Goal: Task Accomplishment & Management: Manage account settings

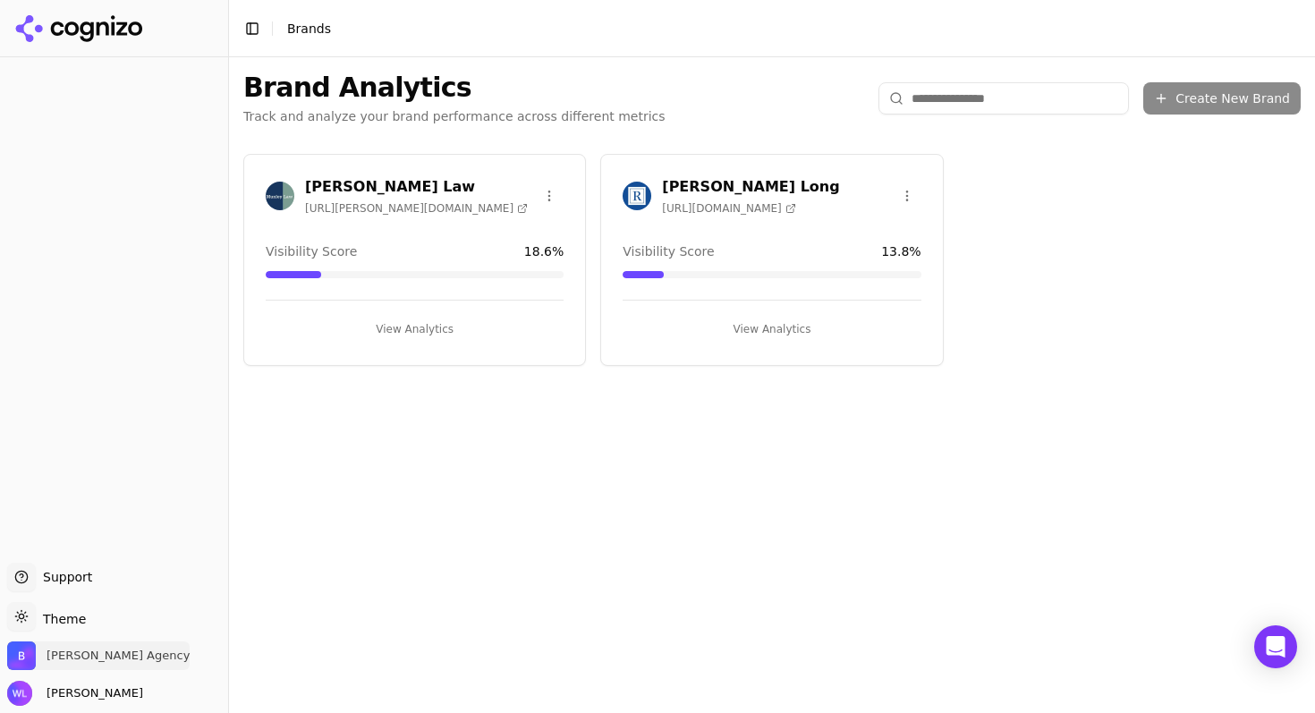
click at [62, 647] on span "[PERSON_NAME] Agency" at bounding box center [118, 655] width 143 height 16
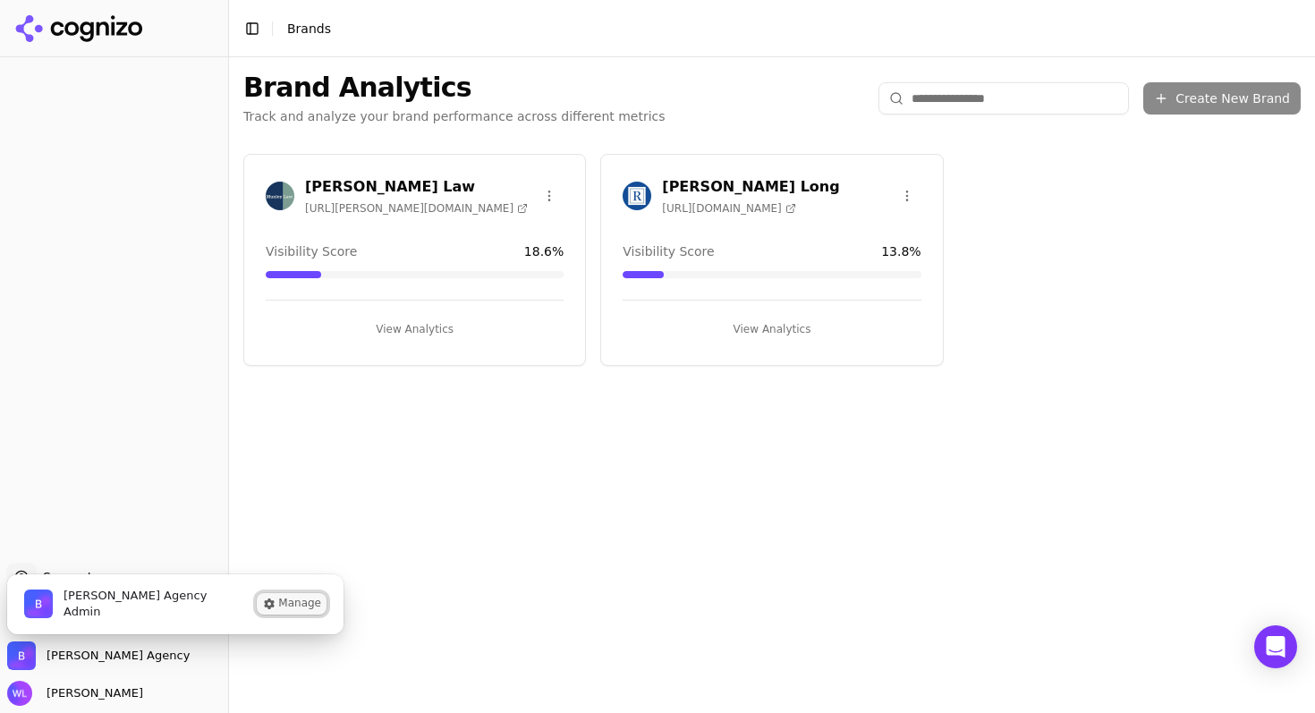
click at [305, 604] on button "Manage" at bounding box center [292, 603] width 70 height 21
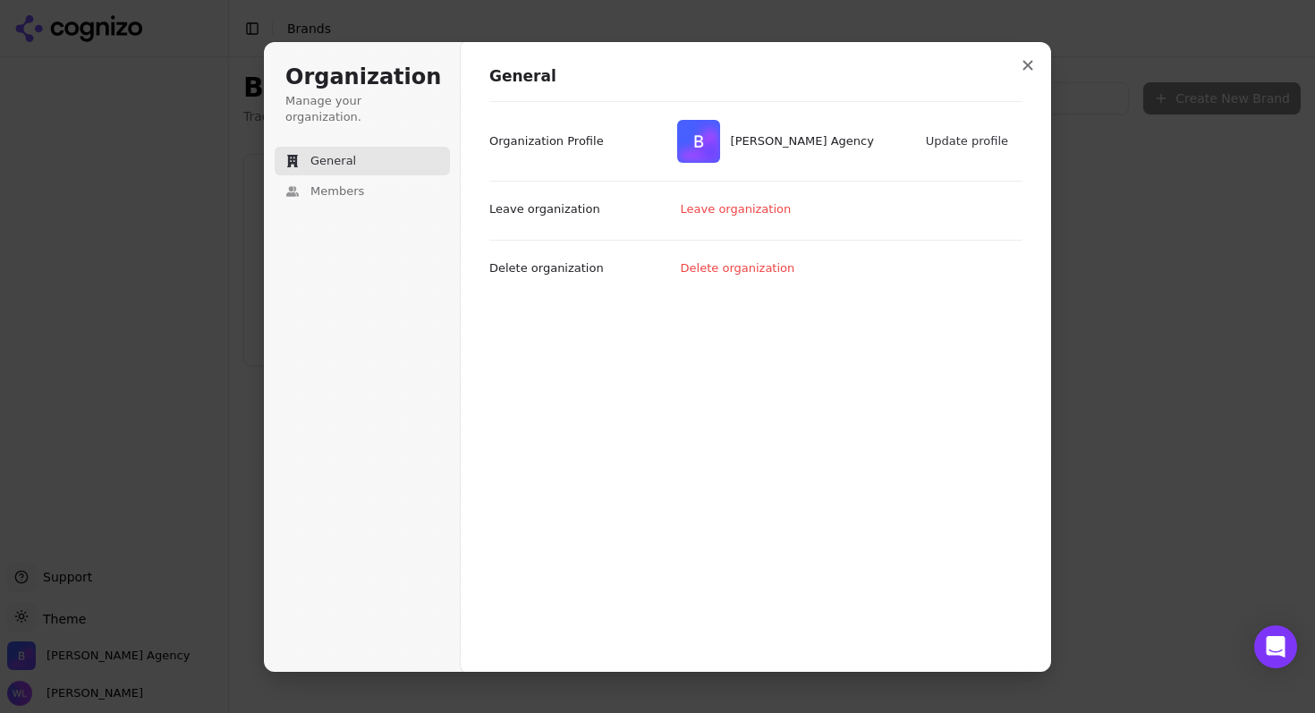
click at [889, 158] on div "[PERSON_NAME] Agency Update profile" at bounding box center [845, 141] width 354 height 50
click at [968, 145] on button "Update profile" at bounding box center [968, 141] width 102 height 27
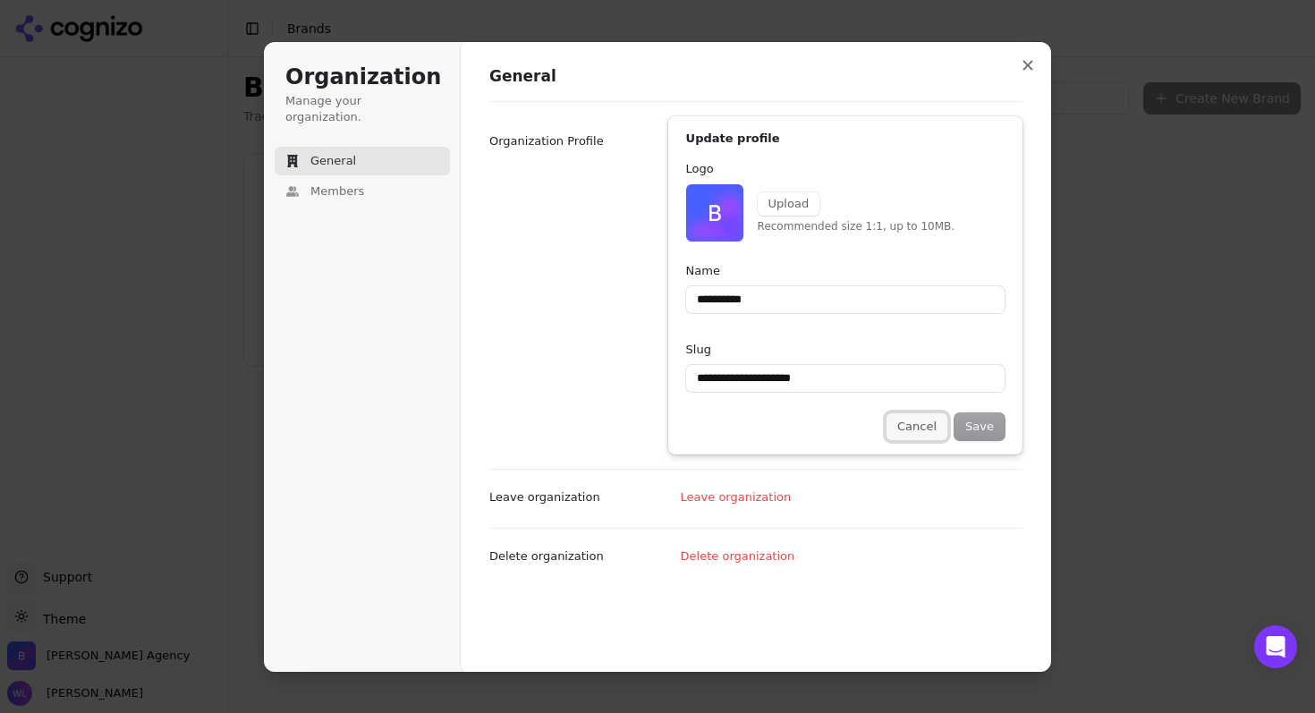
type input "**********"
click at [917, 430] on button "Cancel" at bounding box center [916, 426] width 61 height 27
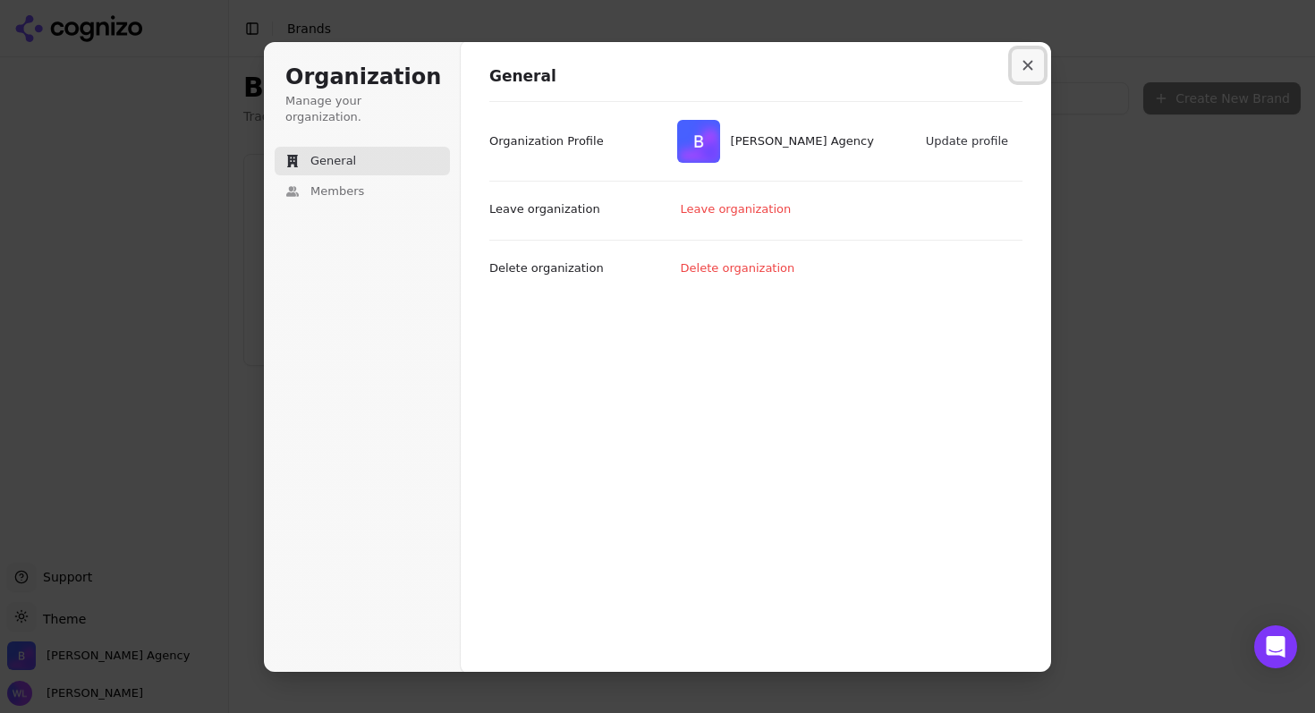
click at [1033, 66] on button "Close modal" at bounding box center [1027, 65] width 32 height 32
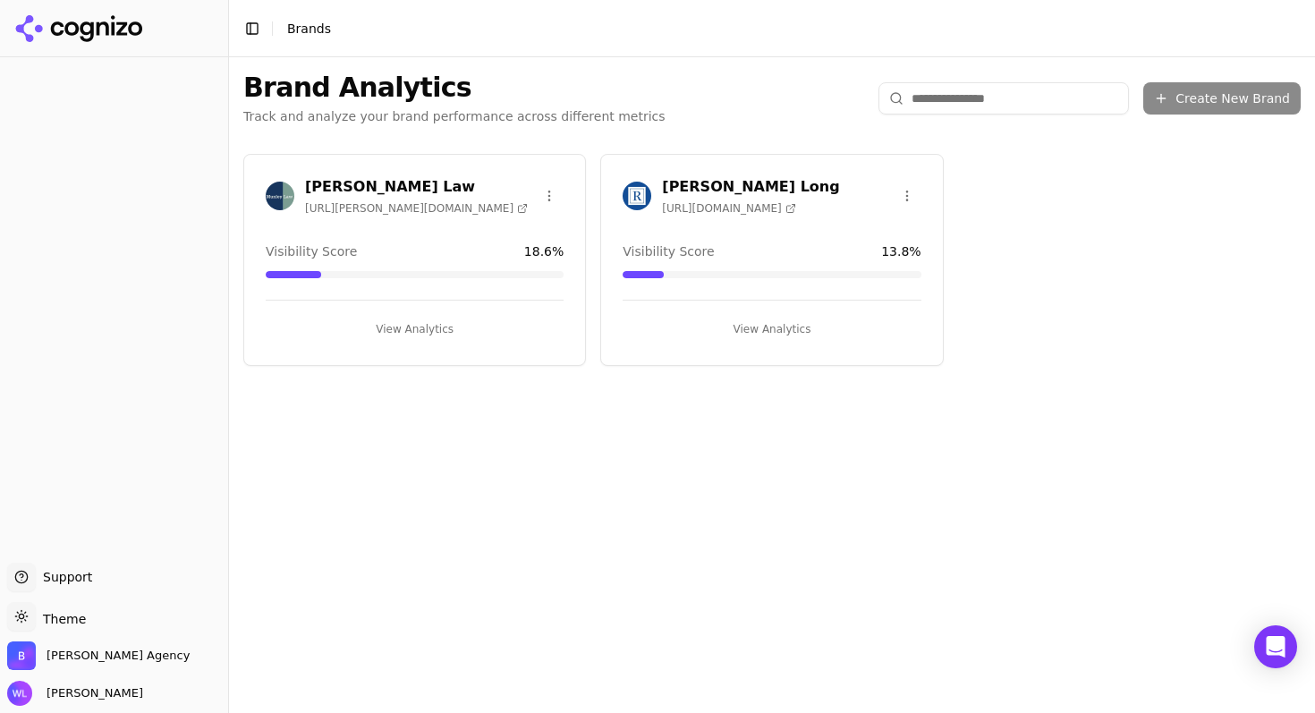
click at [113, 30] on icon at bounding box center [113, 25] width 4 height 20
click at [260, 31] on button "Toggle Sidebar" at bounding box center [252, 28] width 25 height 25
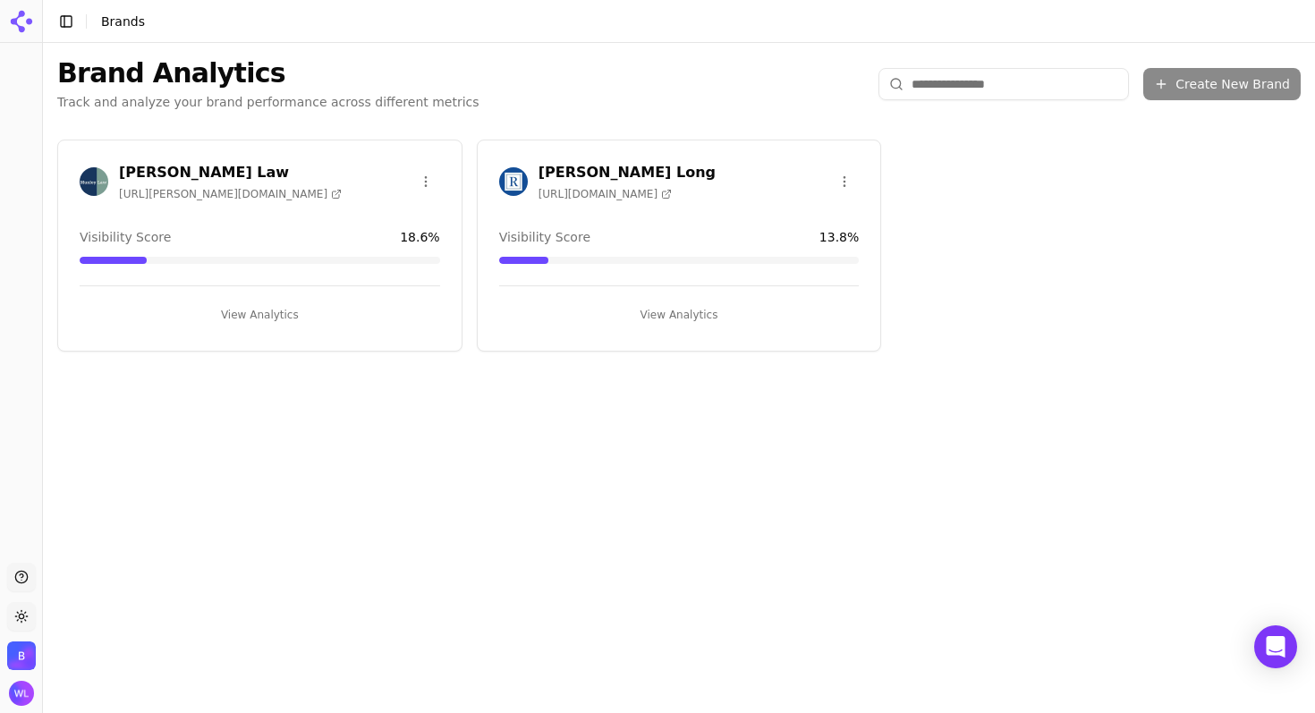
click at [73, 22] on button "Toggle Sidebar" at bounding box center [66, 21] width 25 height 25
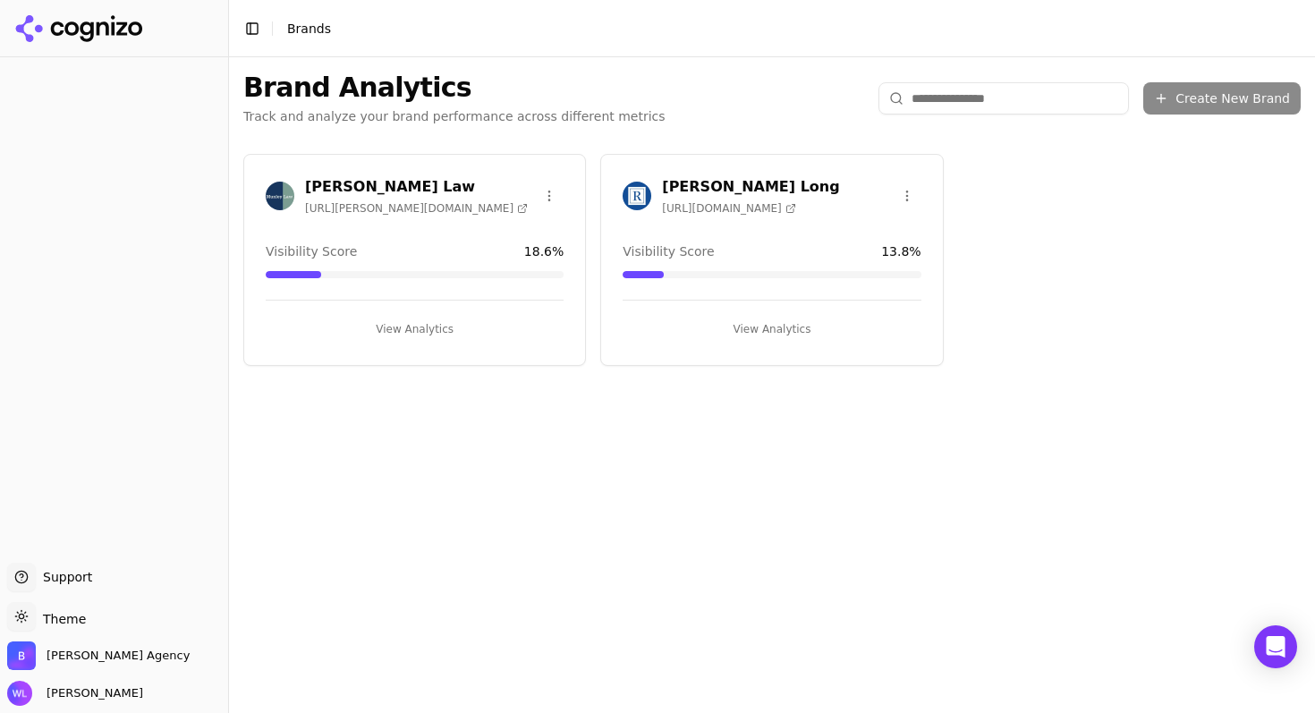
click at [54, 30] on icon at bounding box center [57, 28] width 13 height 14
click at [64, 577] on span "Support" at bounding box center [64, 577] width 56 height 18
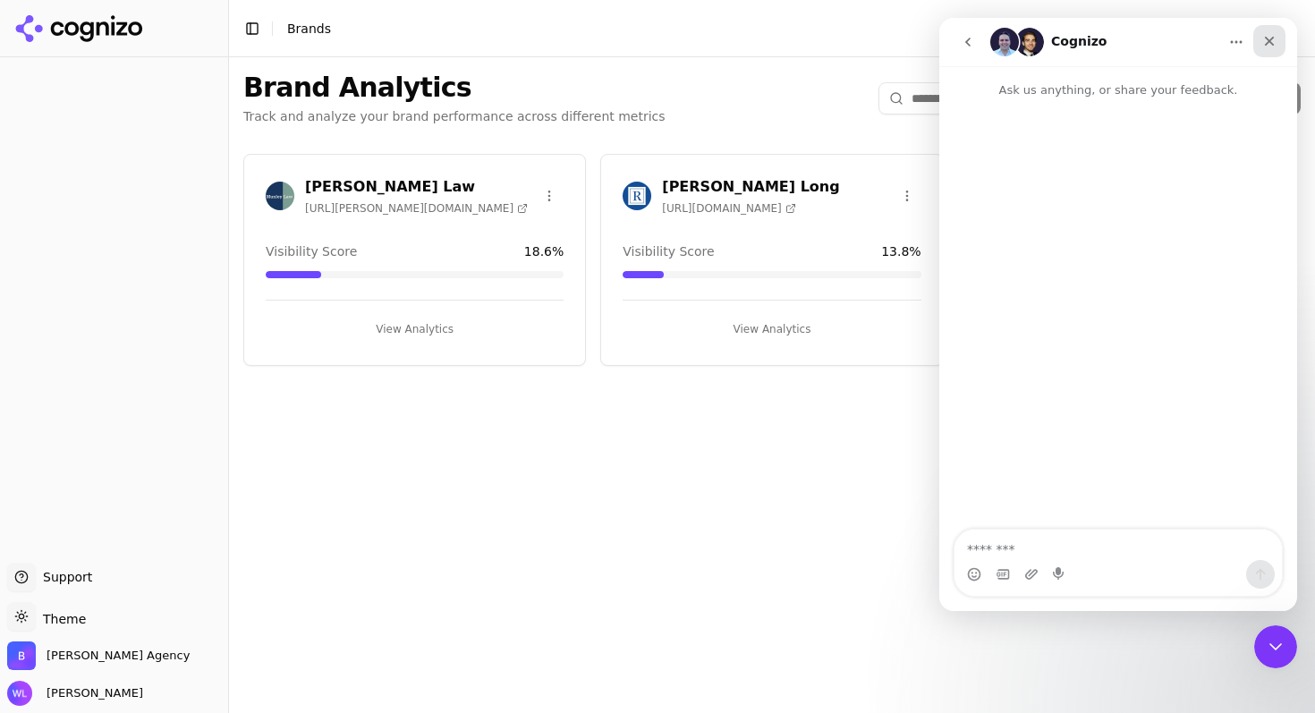
click at [1272, 46] on icon "Close" at bounding box center [1269, 41] width 14 height 14
